Goal: Transaction & Acquisition: Obtain resource

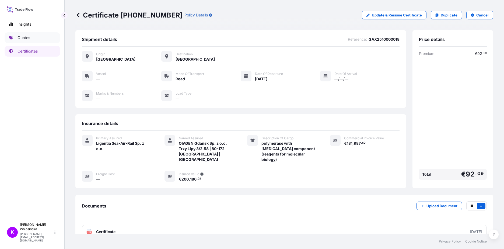
click at [8, 41] on link "Quotes" at bounding box center [32, 37] width 55 height 11
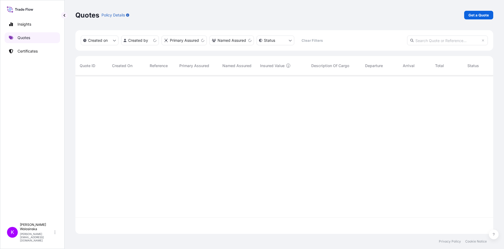
scroll to position [157, 414]
click at [477, 16] on p "Get a Quote" at bounding box center [478, 14] width 20 height 5
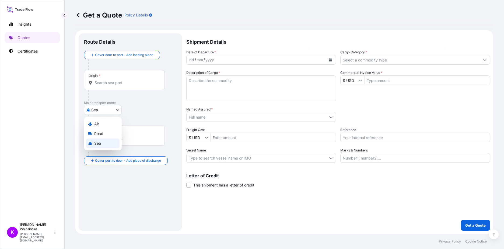
click at [109, 110] on body "Insights Quotes Certificates K [PERSON_NAME] [PERSON_NAME][EMAIL_ADDRESS][DOMAI…" at bounding box center [252, 124] width 504 height 249
click at [99, 132] on span "Road" at bounding box center [98, 133] width 9 height 5
select select "Road"
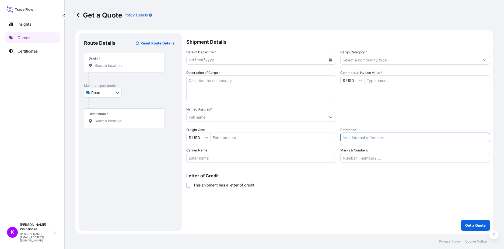
click at [362, 137] on input "Reference" at bounding box center [415, 137] width 150 height 10
paste input "GAX2509001350"
type input "GAX2509001350"
click at [117, 64] on input "Origin *" at bounding box center [127, 65] width 64 height 5
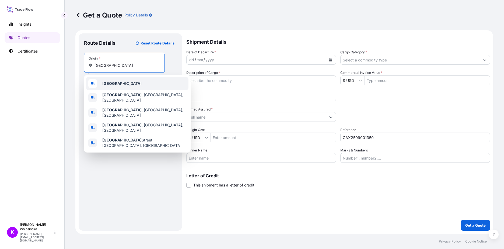
click at [118, 87] on div "[GEOGRAPHIC_DATA]" at bounding box center [137, 83] width 102 height 13
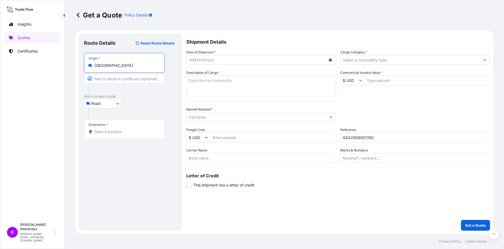
type input "[GEOGRAPHIC_DATA]"
click at [107, 131] on input "Destination *" at bounding box center [127, 131] width 64 height 5
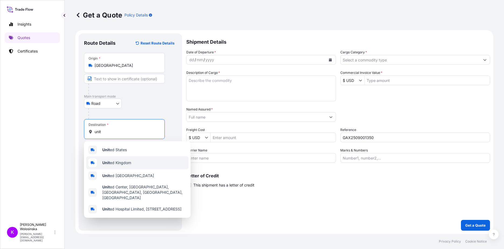
click at [128, 163] on span "Unit ed Kingdom" at bounding box center [116, 162] width 29 height 5
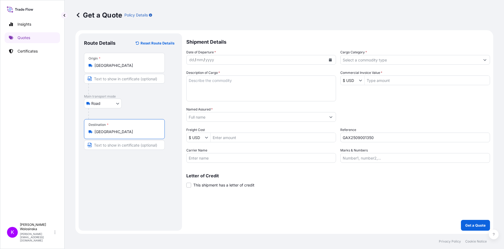
type input "[GEOGRAPHIC_DATA]"
click at [334, 57] on button "Calendar" at bounding box center [330, 59] width 9 height 9
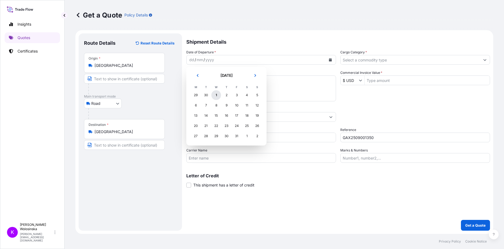
click at [217, 93] on div "1" at bounding box center [216, 95] width 10 height 10
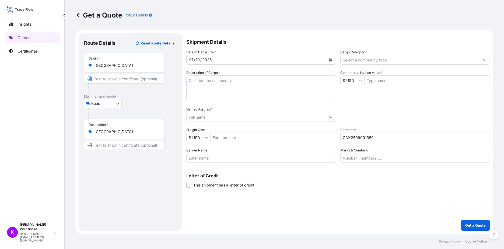
click at [245, 88] on textarea "Description of Cargo *" at bounding box center [261, 88] width 150 height 26
paste textarea "silicone guns"
type textarea "silicone guns"
click at [238, 113] on input "Named Assured *" at bounding box center [256, 117] width 139 height 10
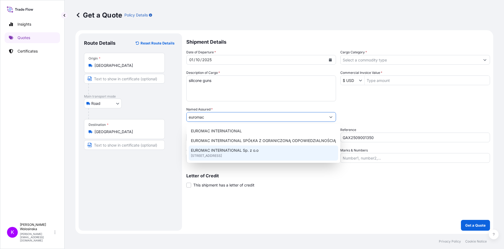
click at [222, 153] on span "[STREET_ADDRESS]" at bounding box center [206, 155] width 31 height 5
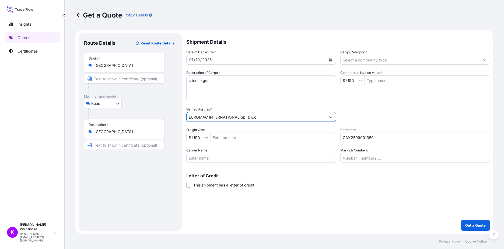
type input "EUROMAC INTERNATIONAL Sp. z o.o"
click at [386, 59] on input "Cargo Category *" at bounding box center [410, 60] width 139 height 10
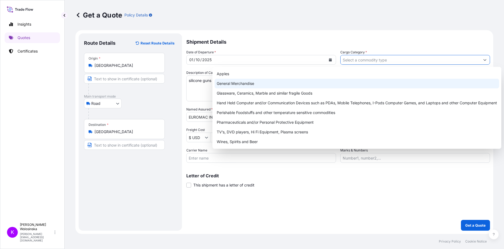
click at [360, 80] on div "General Merchandise" at bounding box center [357, 84] width 285 height 10
type input "General Merchandise"
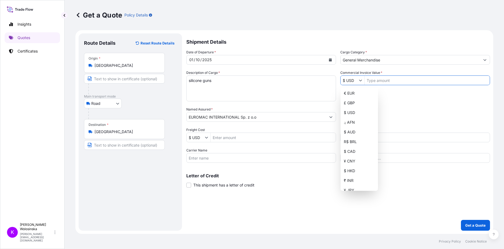
click at [351, 81] on input "$ USD" at bounding box center [350, 80] width 18 height 10
click at [349, 93] on div "€ EUR" at bounding box center [359, 93] width 35 height 10
type input "€ EUR"
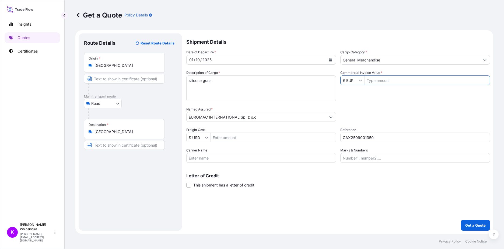
click at [381, 79] on input "Commercial Invoice Value *" at bounding box center [427, 80] width 125 height 10
click at [381, 98] on div "Date of Departure * [DATE] Cargo Category * General Merchandise Description of …" at bounding box center [338, 106] width 304 height 113
drag, startPoint x: 391, startPoint y: 81, endPoint x: 353, endPoint y: 81, distance: 38.0
click at [353, 81] on div "€ EUR 3,180,960" at bounding box center [415, 80] width 150 height 10
type input "31,809.6"
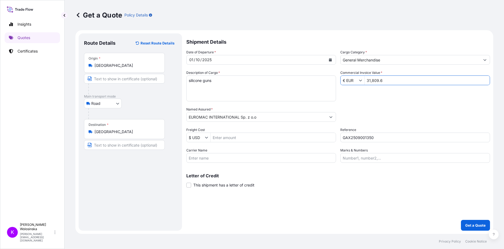
click at [361, 132] on input "GAX2509001350" at bounding box center [415, 137] width 150 height 10
click at [397, 83] on input "31,809.6" at bounding box center [427, 80] width 125 height 10
click at [473, 225] on p "Get a Quote" at bounding box center [475, 224] width 20 height 5
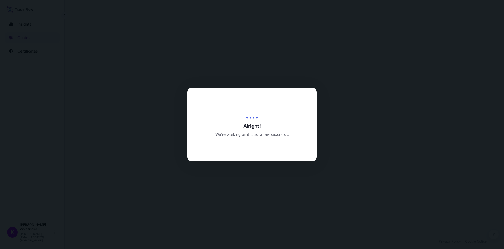
select select "Road"
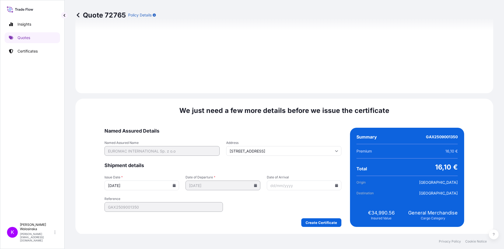
scroll to position [562, 0]
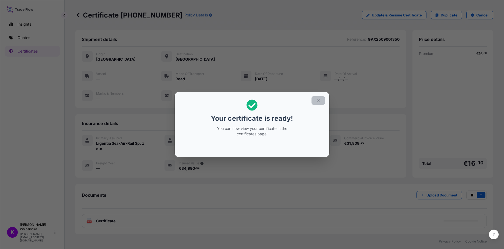
click at [319, 102] on icon "button" at bounding box center [318, 100] width 5 height 5
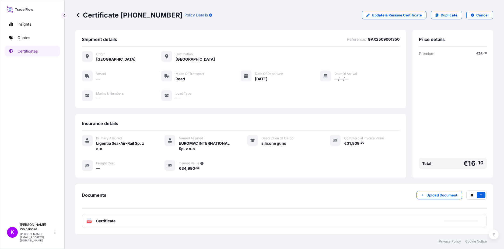
click at [123, 220] on div "PDF Certificate" at bounding box center [284, 221] width 405 height 14
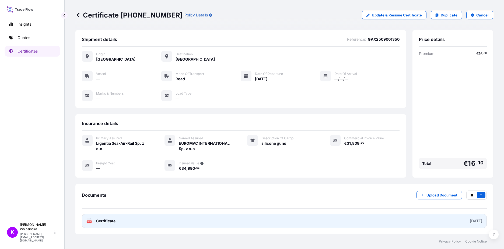
click at [130, 221] on link "PDF Certificate [DATE]" at bounding box center [284, 221] width 405 height 14
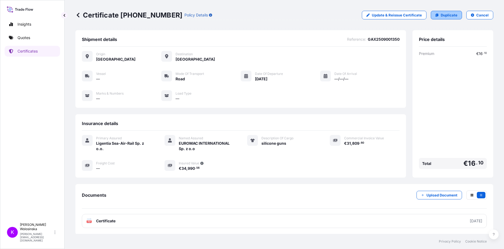
click at [441, 16] on p "Duplicate" at bounding box center [449, 14] width 17 height 5
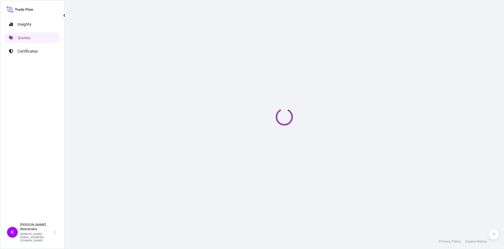
select select "Road"
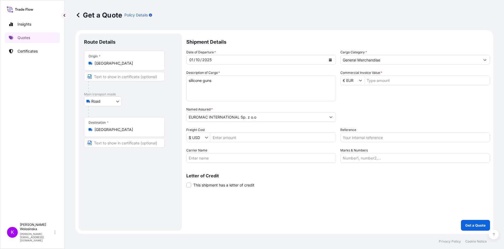
click at [380, 78] on input "Commercial Invoice Value *" at bounding box center [427, 80] width 125 height 10
type input "35,985.6"
click at [404, 126] on div "Date of Departure * [DATE] Cargo Category * General Merchandise Description of …" at bounding box center [338, 106] width 304 height 113
click at [377, 137] on input "Reference" at bounding box center [415, 137] width 150 height 10
paste input "GAX2509001348"
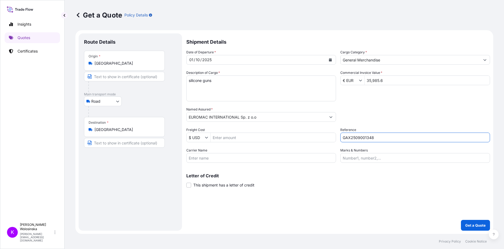
type input "GAX2509001348"
click at [399, 102] on div "Date of Departure * [DATE] Cargo Category * General Merchandise Description of …" at bounding box center [338, 106] width 304 height 113
click at [478, 224] on p "Get a Quote" at bounding box center [475, 224] width 20 height 5
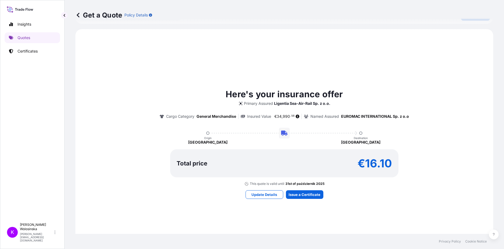
scroll to position [242, 0]
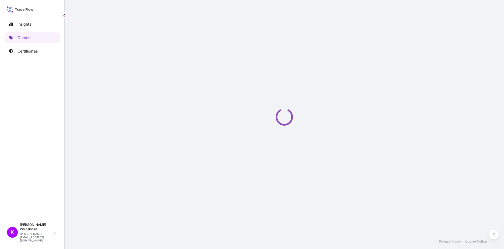
select select "Road"
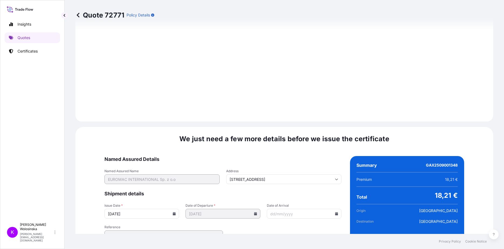
scroll to position [562, 0]
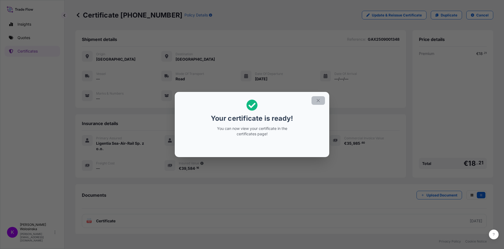
click at [319, 100] on icon "button" at bounding box center [318, 100] width 5 height 5
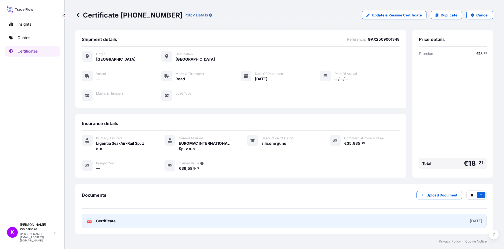
click at [164, 225] on link "PDF Certificate [DATE]" at bounding box center [284, 221] width 405 height 14
